Goal: Find specific page/section: Find specific page/section

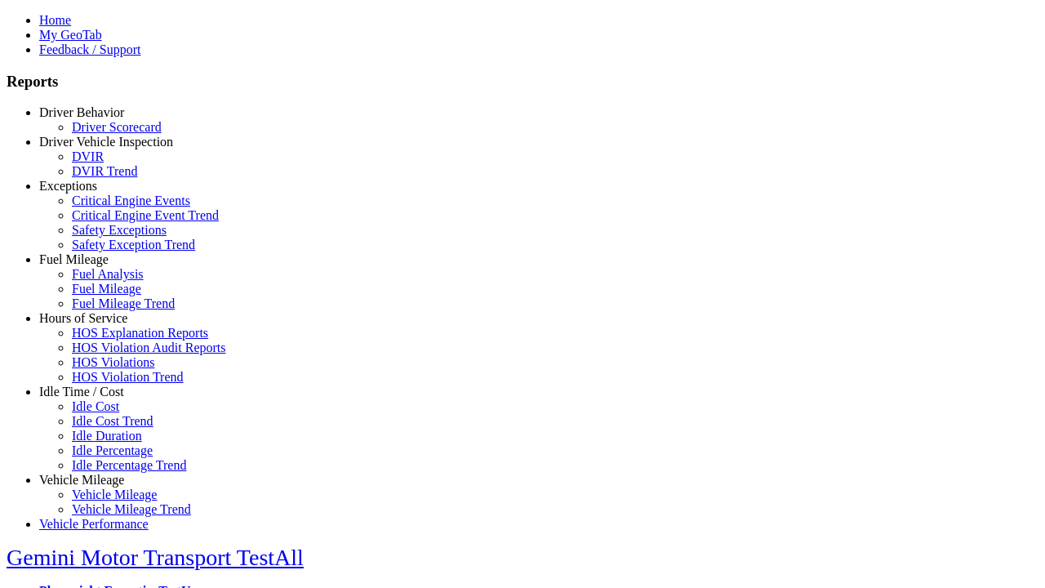
click at [94, 325] on link "Hours of Service" at bounding box center [83, 318] width 88 height 14
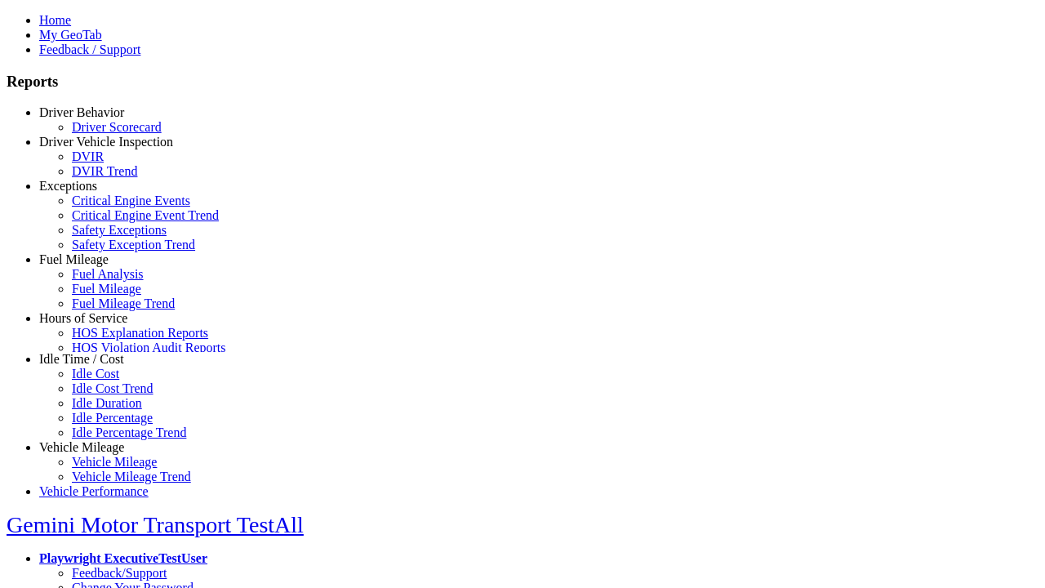
click at [106, 340] on link "HOS Explanation Reports" at bounding box center [140, 333] width 136 height 14
